Goal: Task Accomplishment & Management: Use online tool/utility

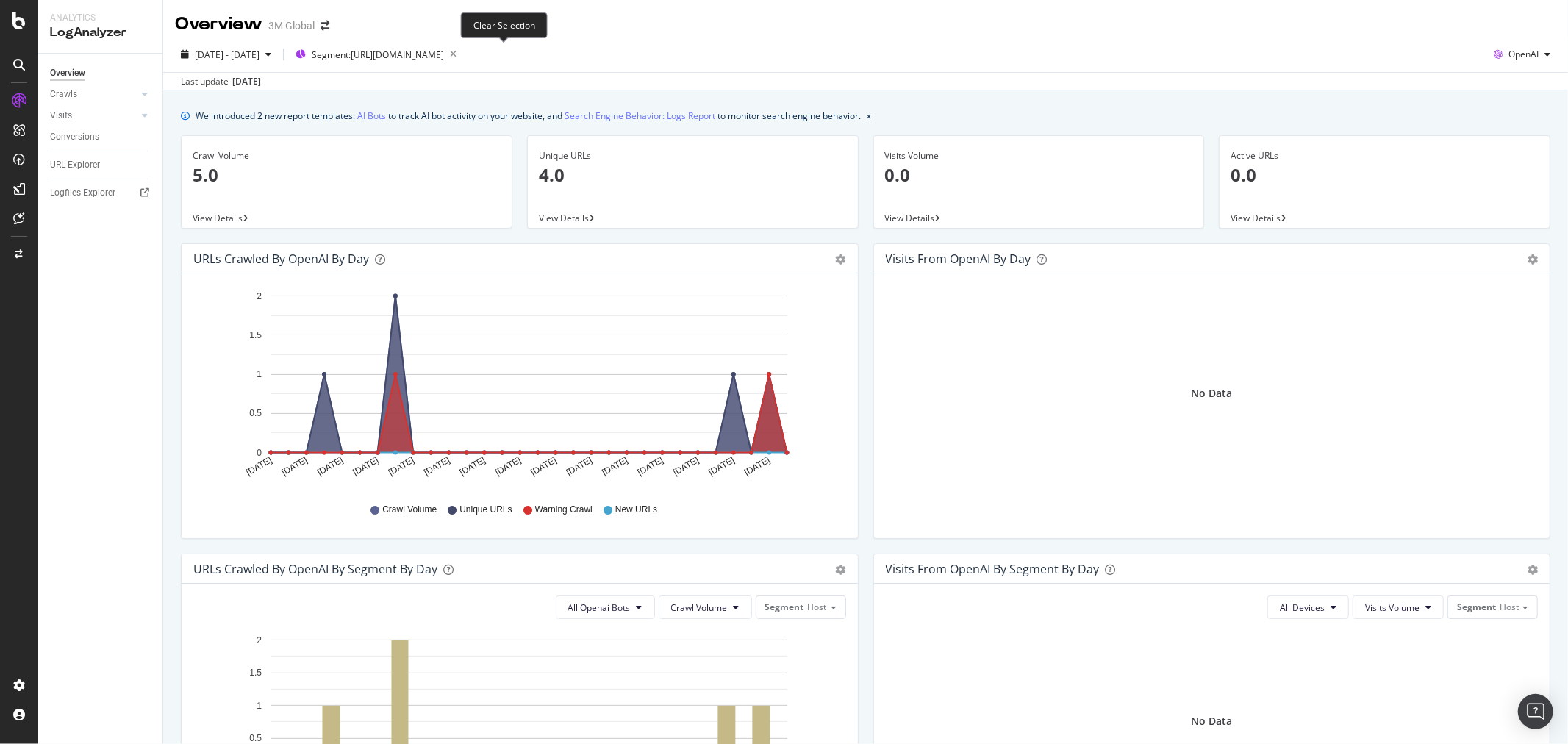
click at [463, 48] on icon "button" at bounding box center [453, 54] width 18 height 20
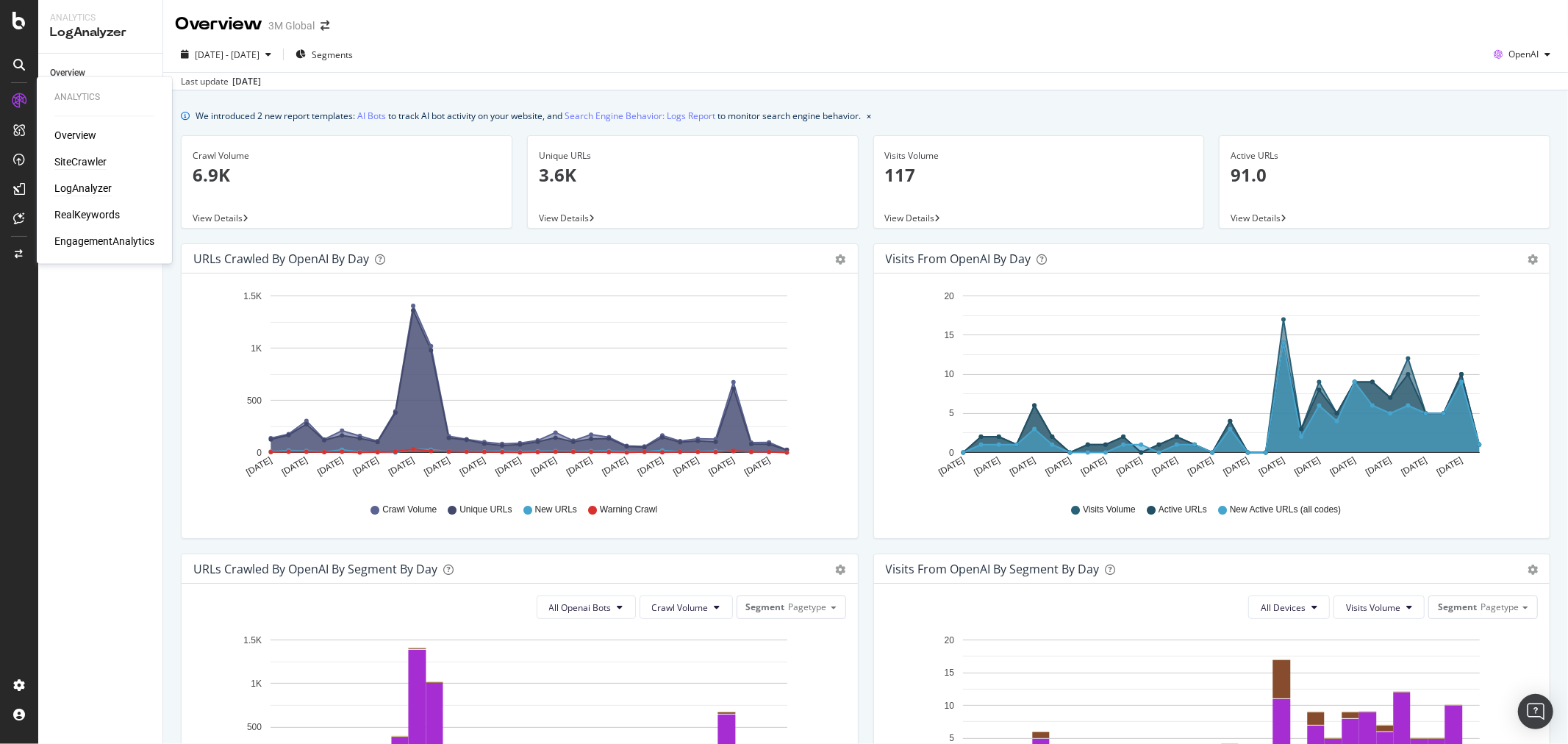
click at [82, 159] on div "SiteCrawler" at bounding box center [81, 163] width 52 height 15
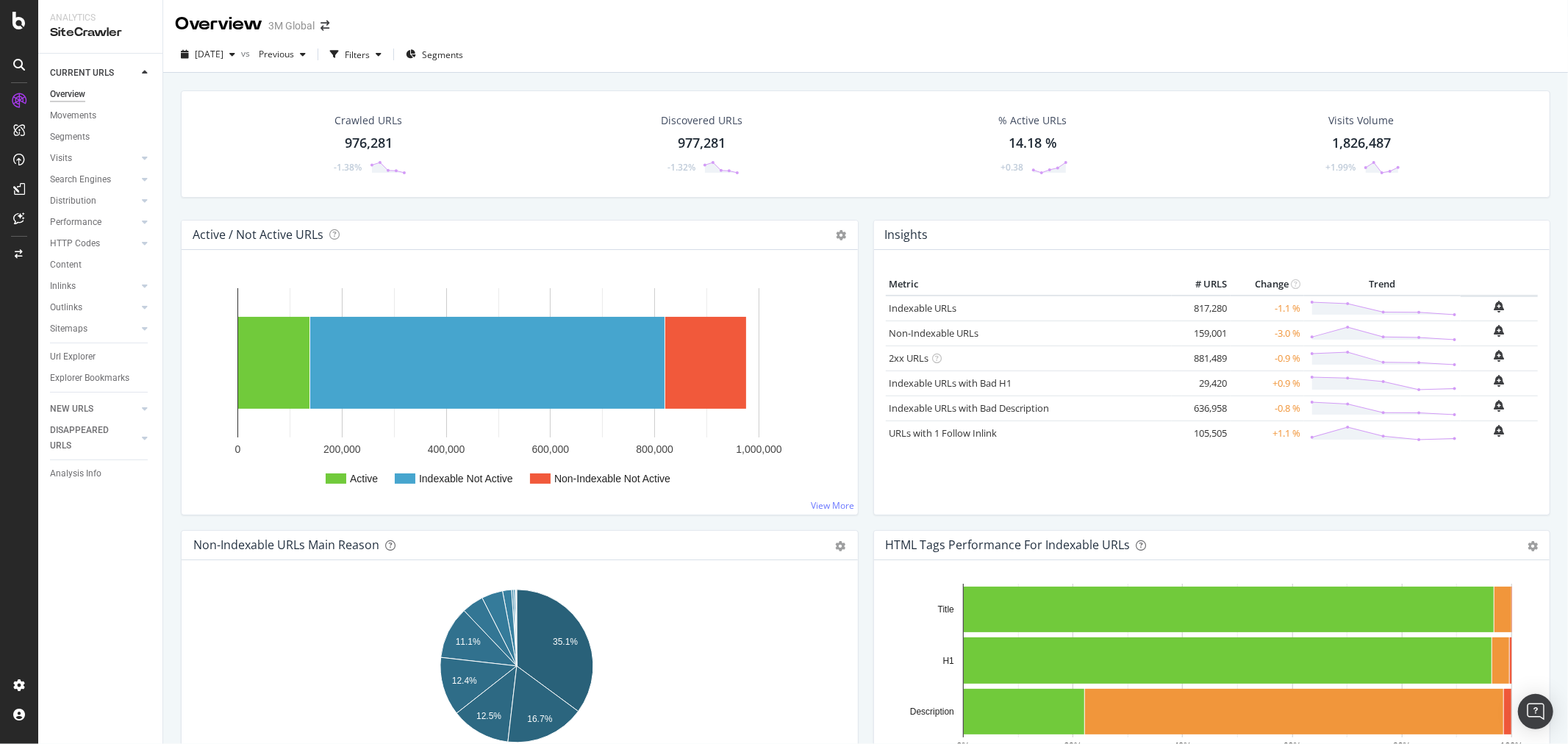
click at [1341, 56] on div "[DATE] vs Previous Filters Segments" at bounding box center [866, 57] width 1404 height 29
click at [370, 54] on div "Filters" at bounding box center [357, 54] width 25 height 12
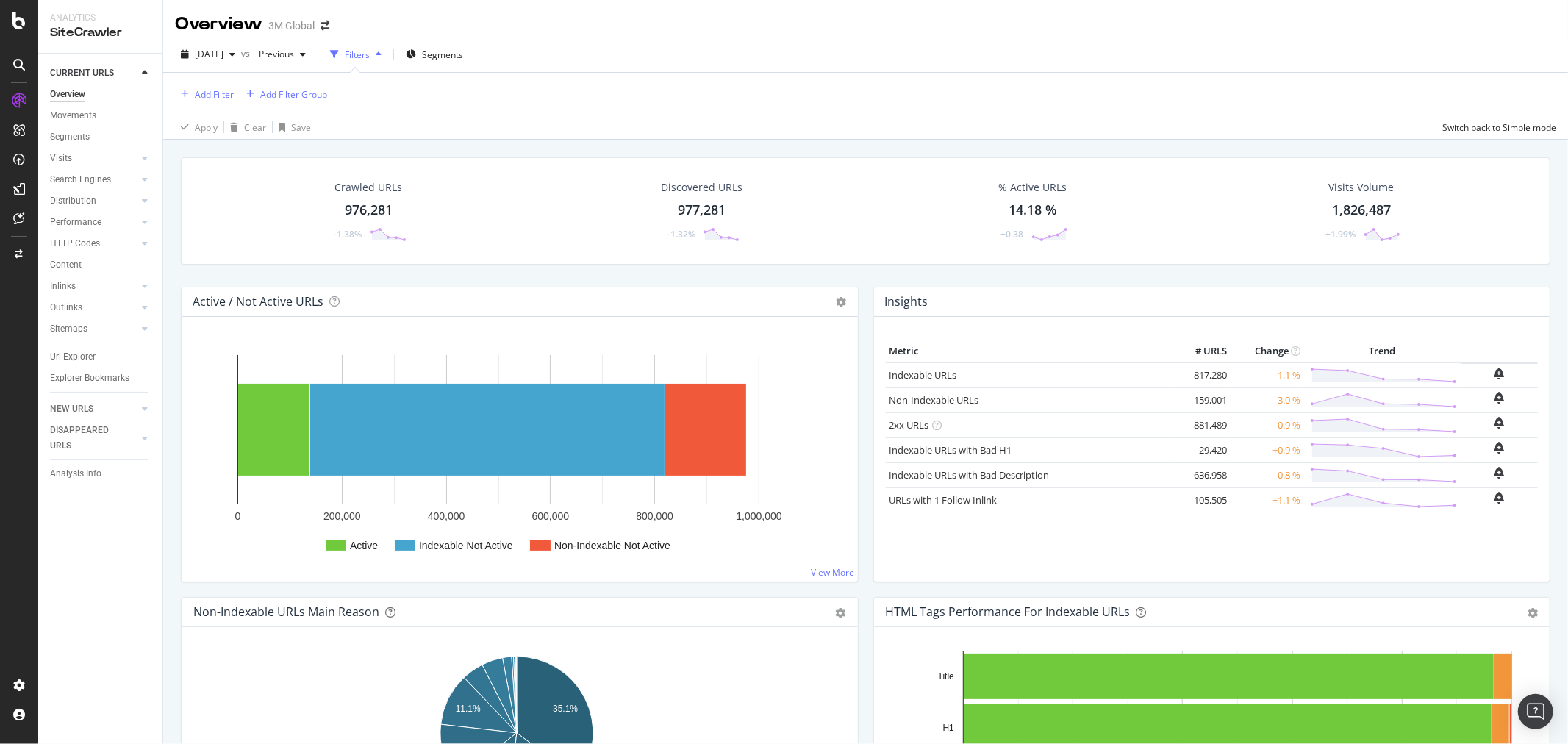
click at [213, 94] on div "Add Filter" at bounding box center [214, 94] width 39 height 12
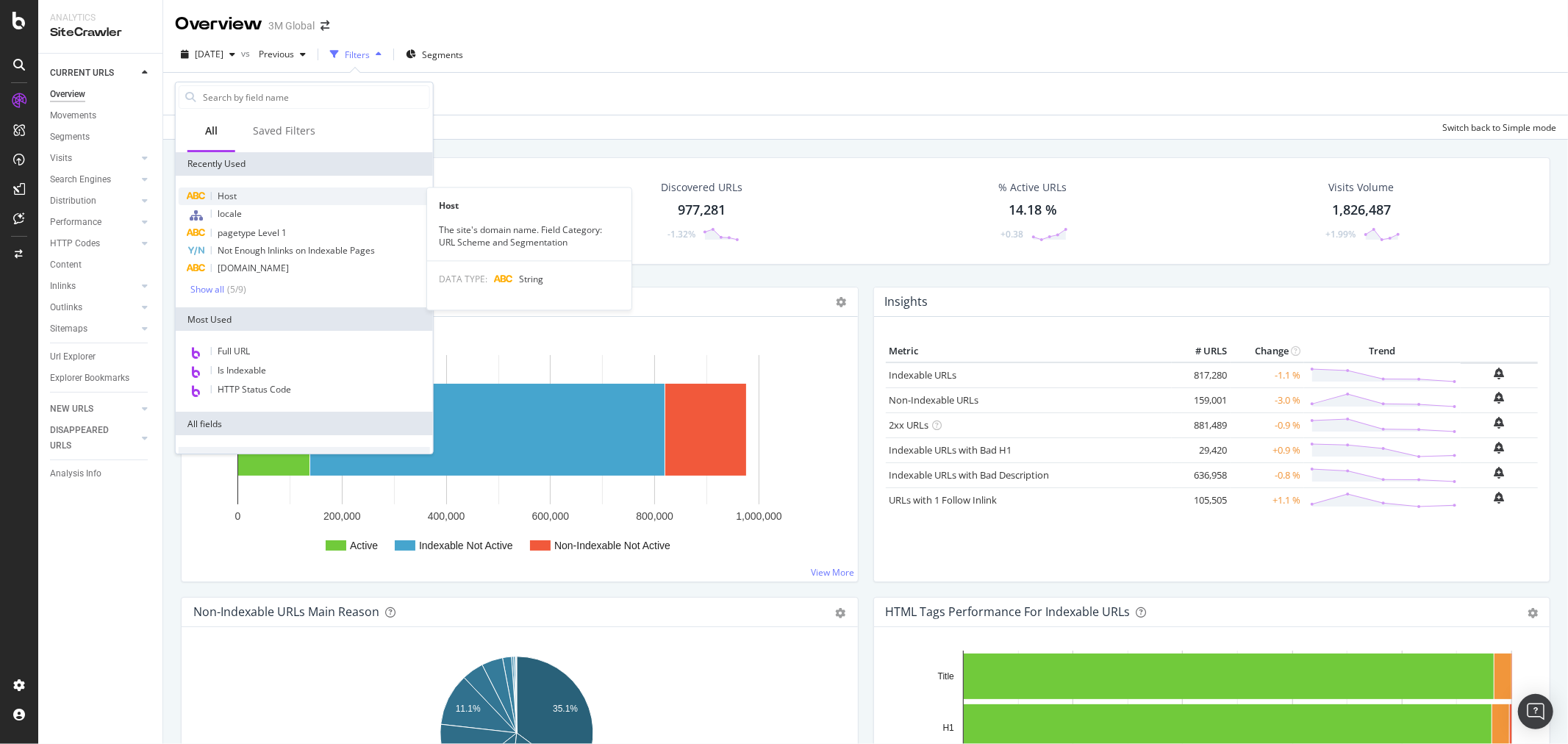
click at [244, 196] on div "Host" at bounding box center [304, 196] width 252 height 18
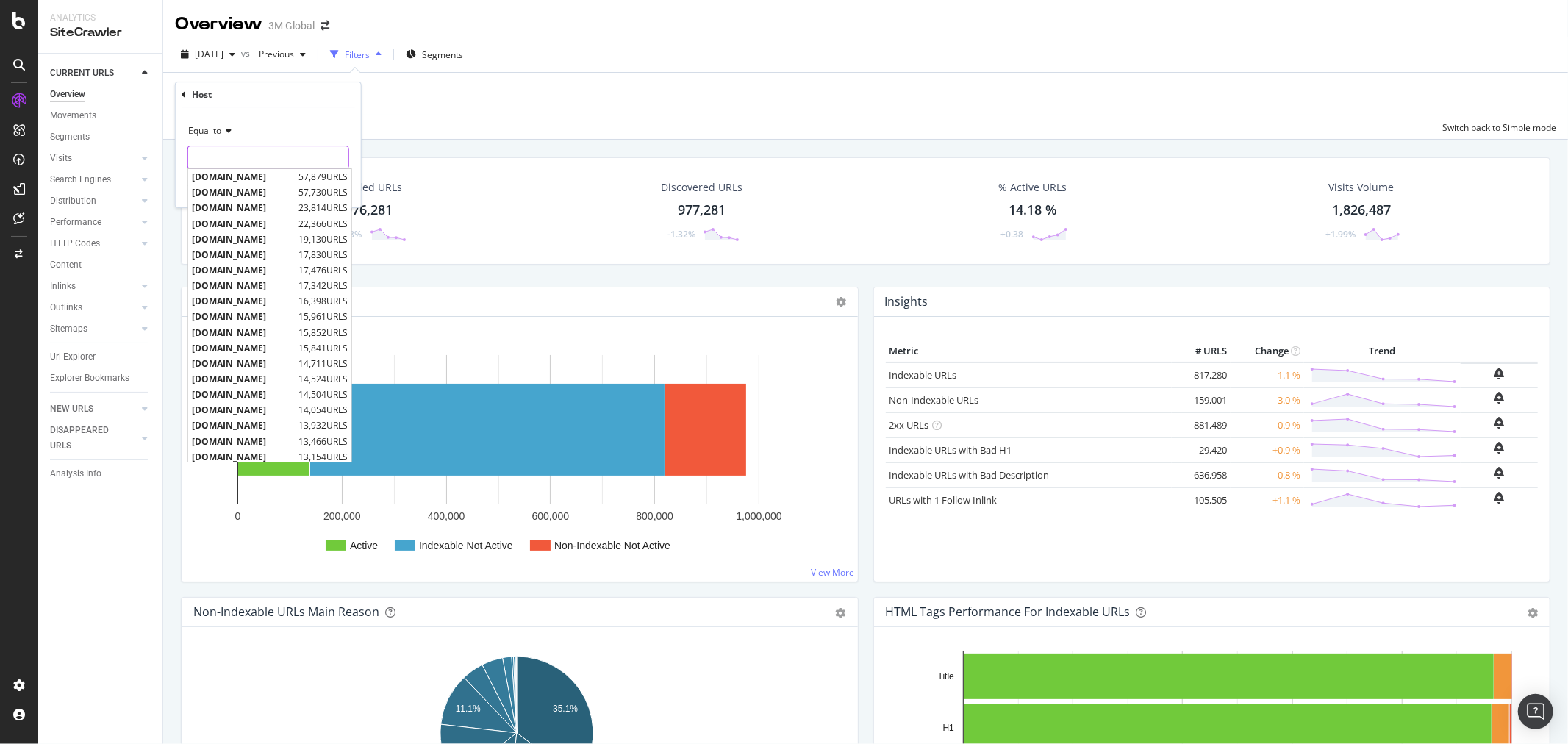
click at [267, 152] on input "text" at bounding box center [268, 157] width 160 height 24
click at [263, 195] on span "[DOMAIN_NAME]" at bounding box center [249, 191] width 115 height 12
type input "[DOMAIN_NAME]"
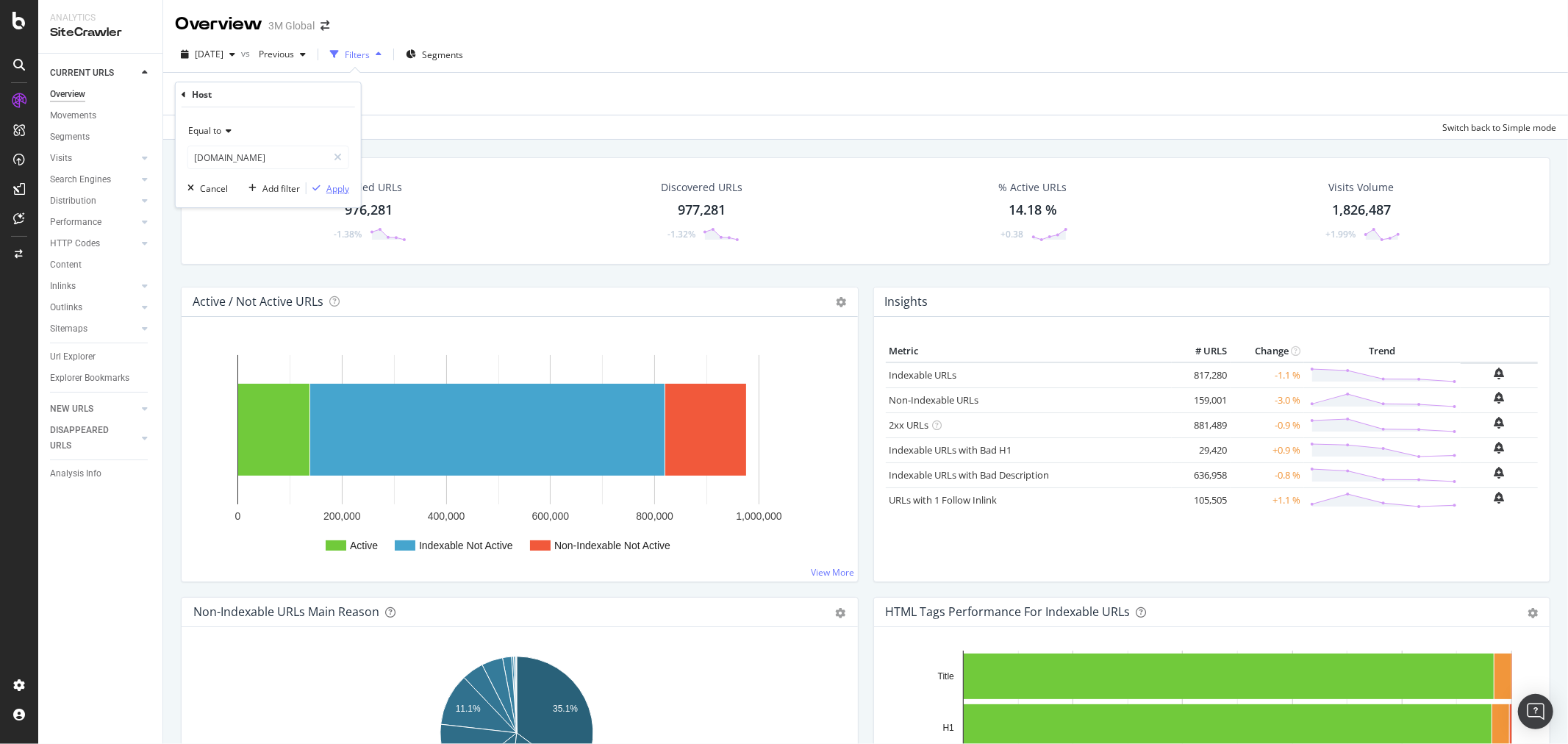
click at [346, 189] on div "Apply" at bounding box center [338, 188] width 23 height 12
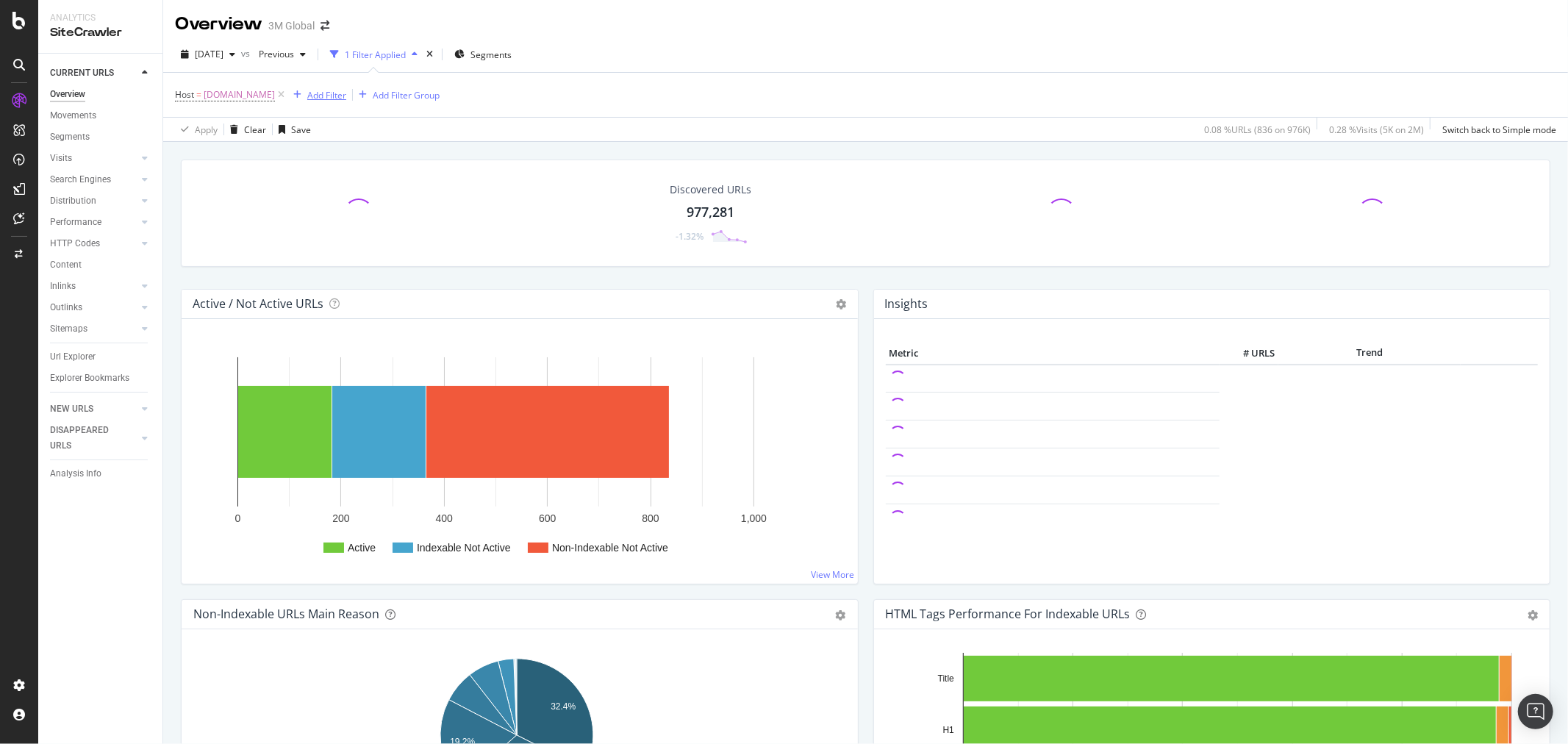
click at [346, 90] on div "Add Filter" at bounding box center [327, 95] width 39 height 12
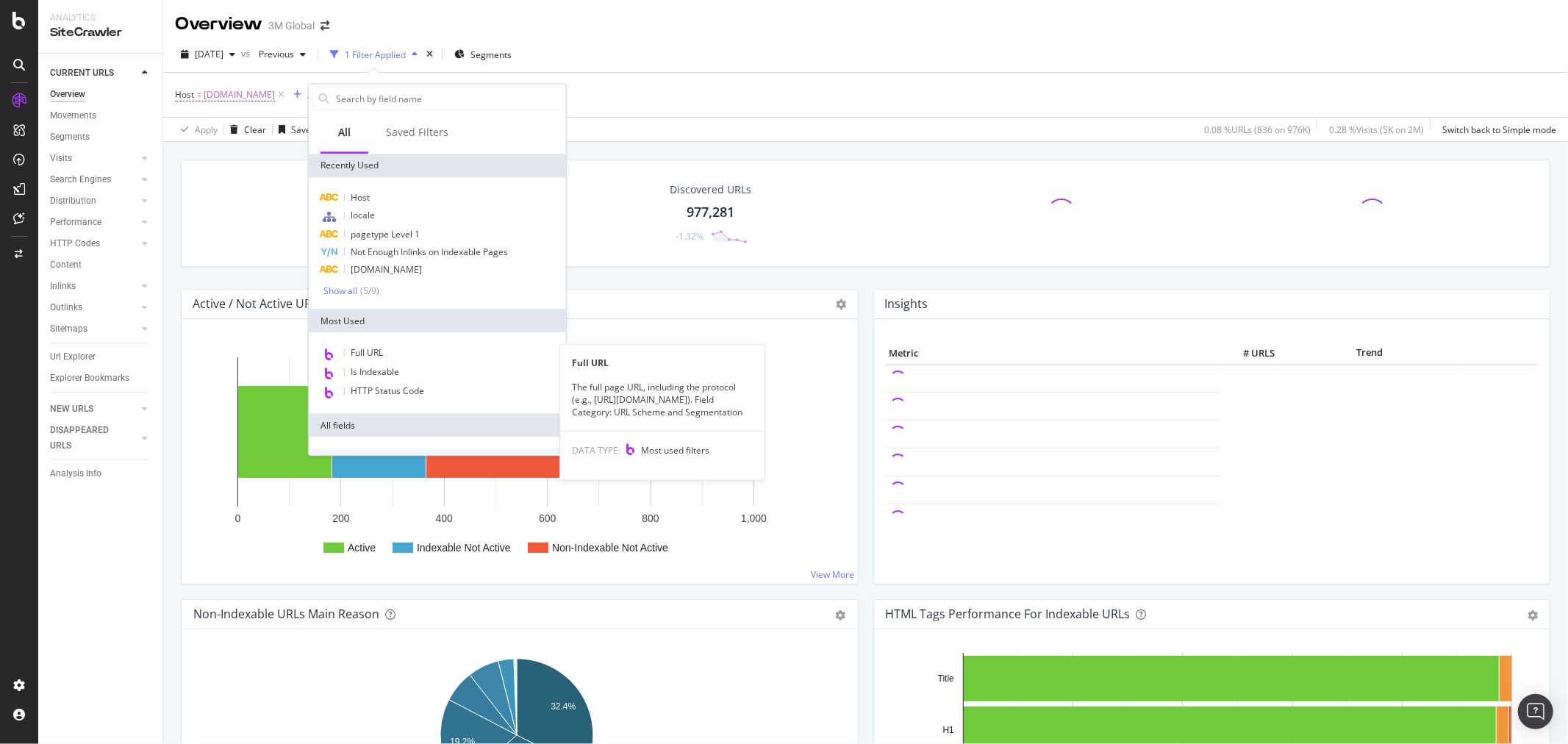
click at [378, 346] on span "Full URL" at bounding box center [367, 352] width 33 height 12
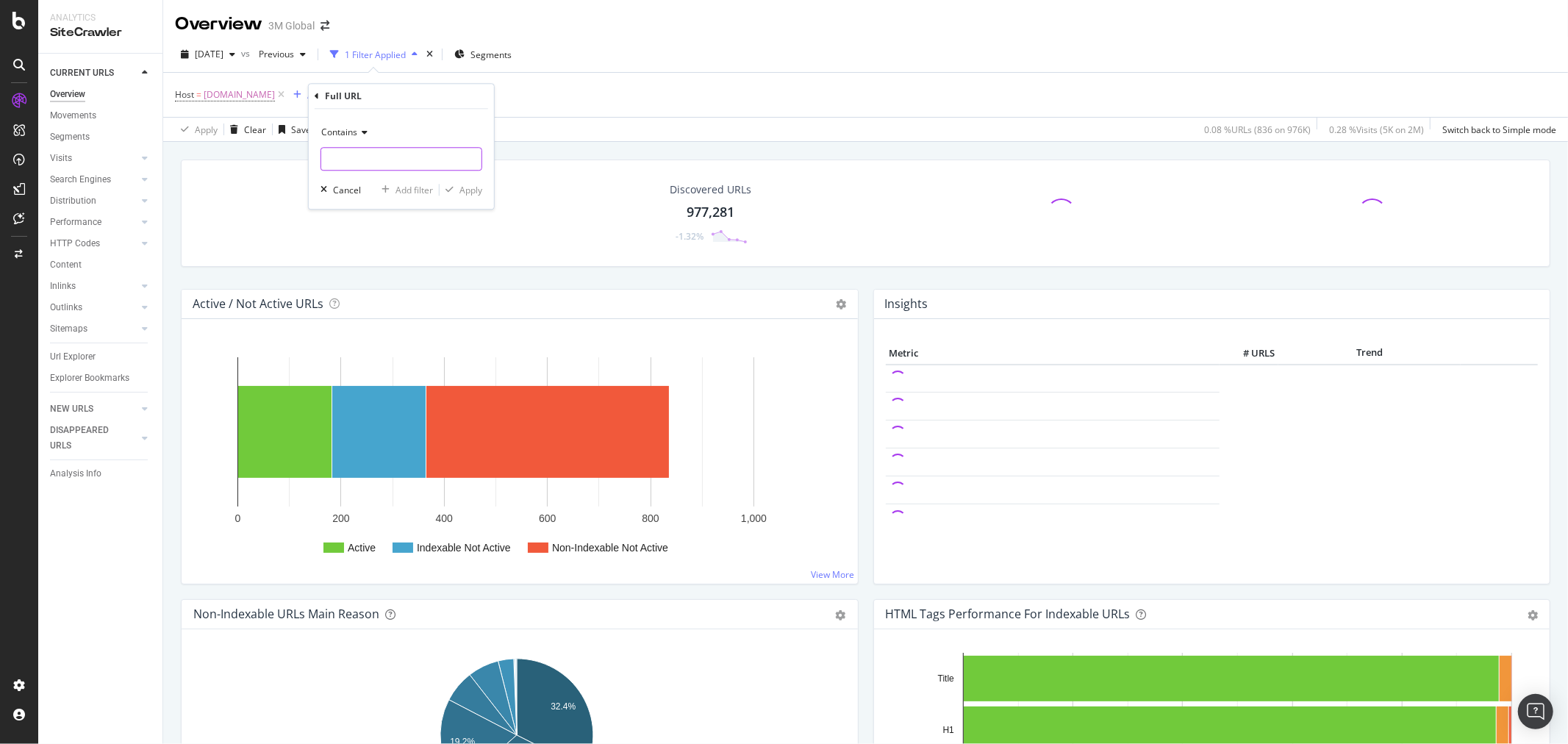
click at [397, 159] on input "text" at bounding box center [401, 159] width 160 height 24
type input "/"
type input "/en_US/"
click at [469, 194] on div "Apply" at bounding box center [471, 190] width 23 height 12
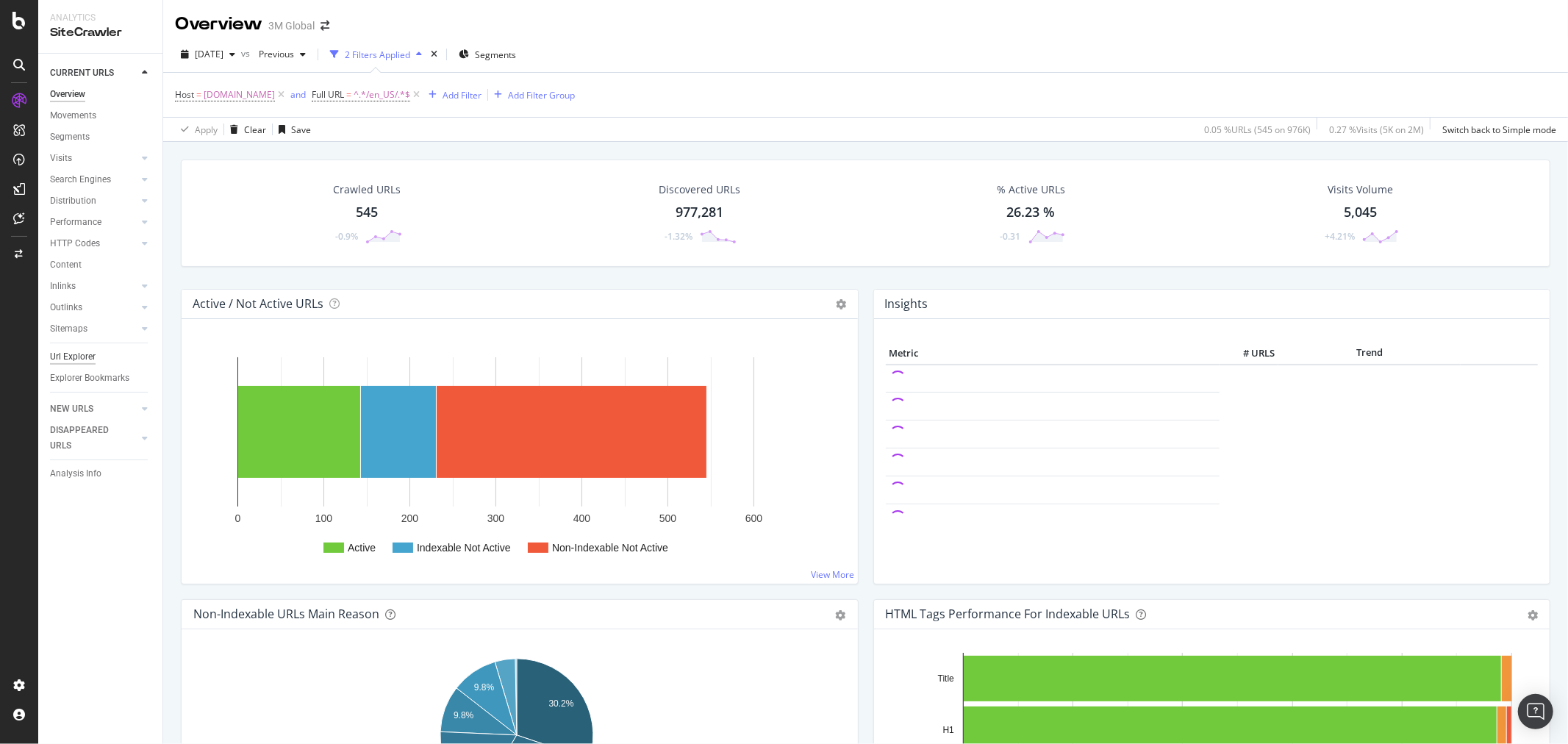
click at [86, 356] on div "Url Explorer" at bounding box center [73, 356] width 46 height 16
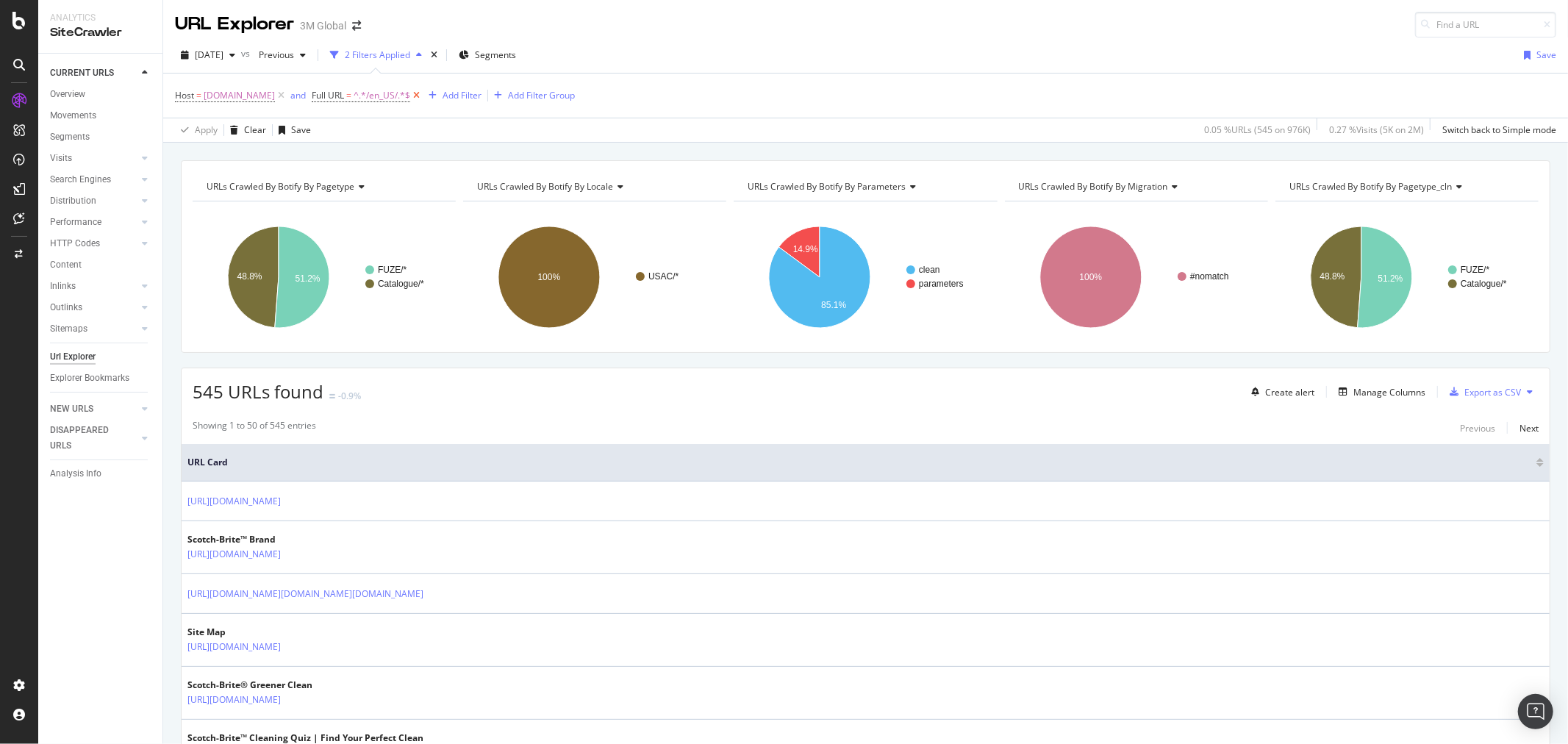
click at [423, 97] on icon at bounding box center [416, 96] width 12 height 15
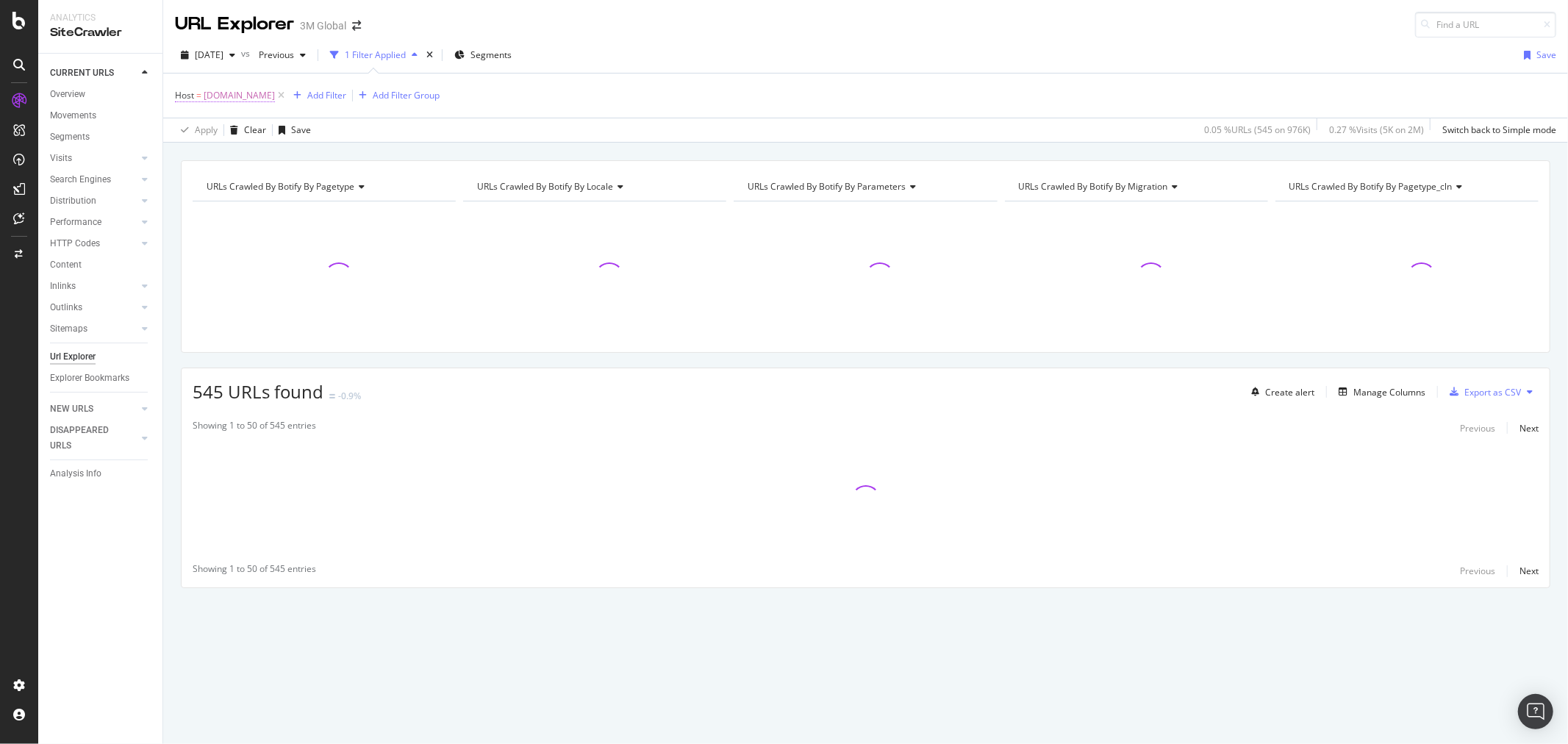
click at [275, 94] on span "[DOMAIN_NAME]" at bounding box center [239, 95] width 71 height 20
click at [306, 159] on input "[DOMAIN_NAME]" at bounding box center [258, 157] width 139 height 24
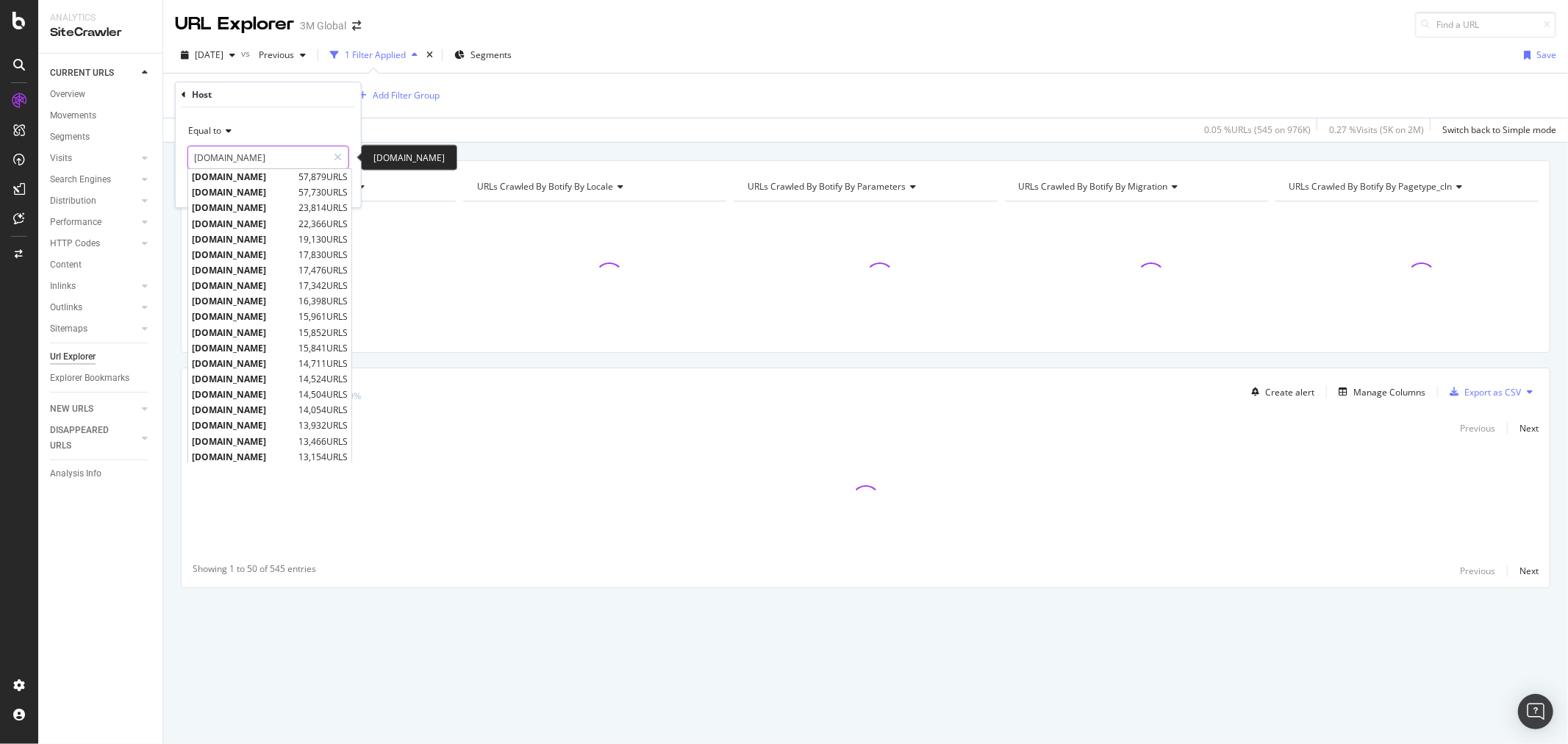
click at [306, 159] on input "[DOMAIN_NAME]" at bounding box center [258, 157] width 139 height 24
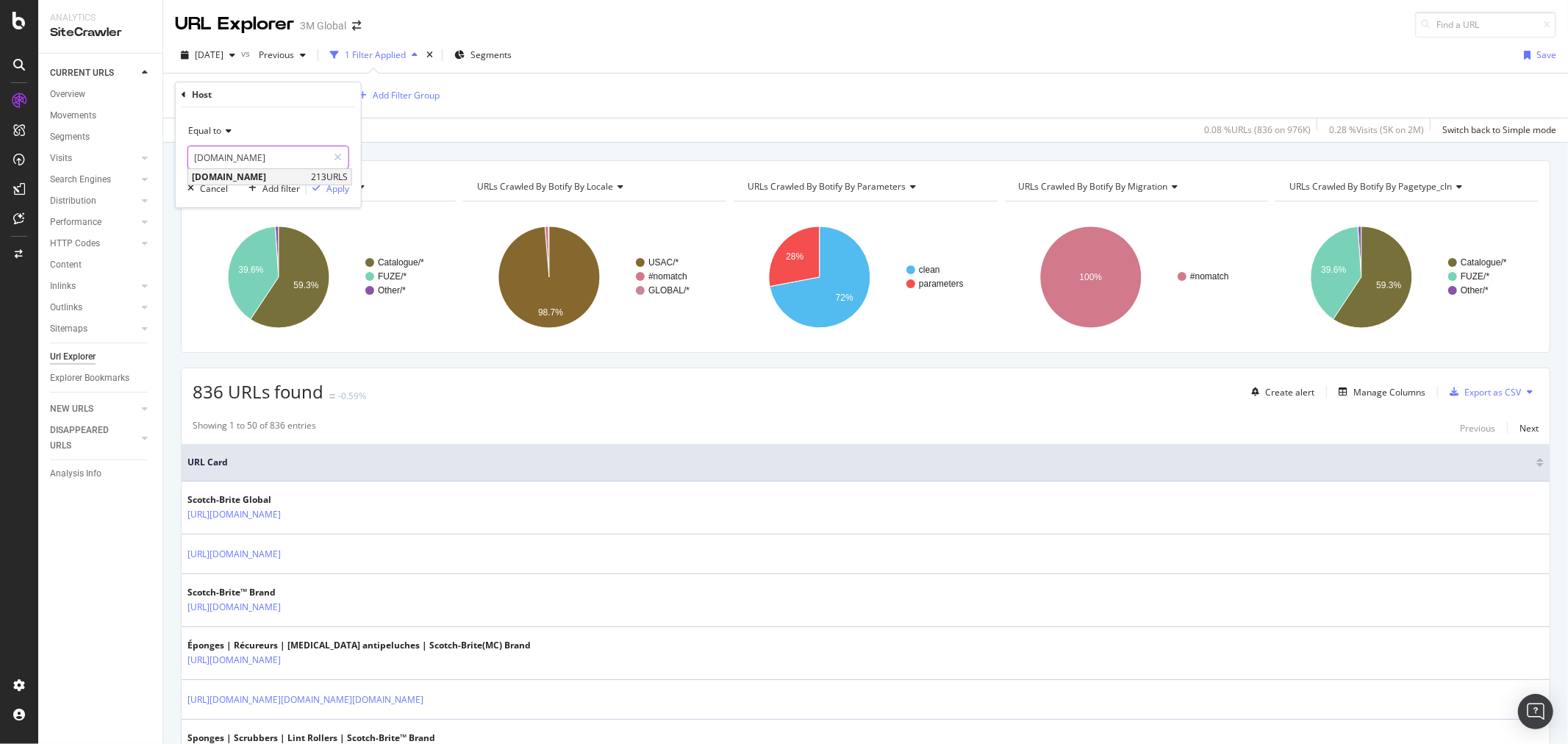
type input "[DOMAIN_NAME]"
click at [302, 175] on span "[DOMAIN_NAME]" at bounding box center [249, 177] width 115 height 12
click at [336, 191] on div "Apply" at bounding box center [338, 188] width 23 height 12
